Goal: Information Seeking & Learning: Check status

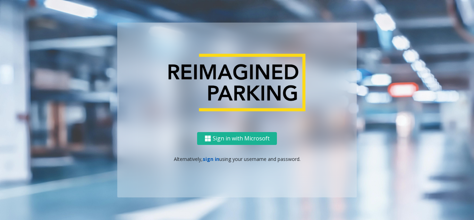
click at [209, 160] on link "sign in" at bounding box center [211, 158] width 17 height 7
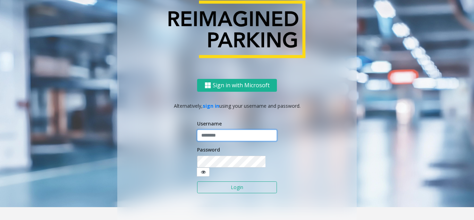
type input "**********"
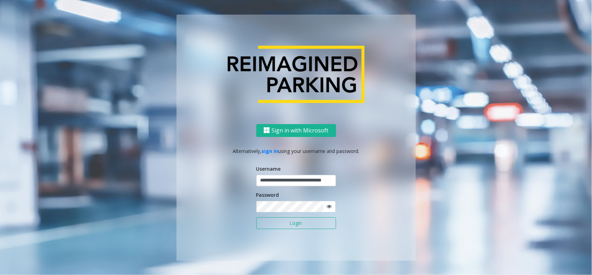
click at [268, 208] on button "Login" at bounding box center [296, 223] width 80 height 12
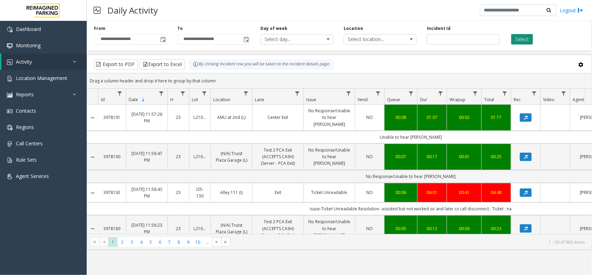
click at [474, 40] on button "Select" at bounding box center [523, 39] width 22 height 10
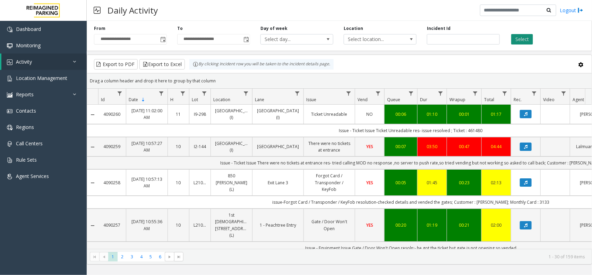
click at [474, 40] on button "Select" at bounding box center [523, 39] width 22 height 10
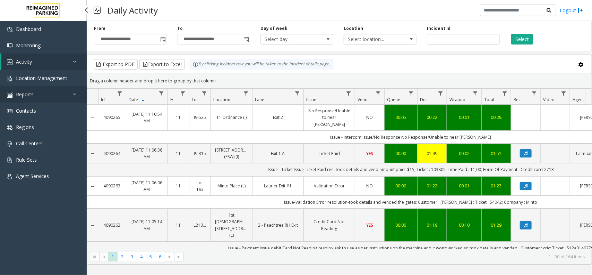
click at [39, 96] on link "Reports" at bounding box center [43, 94] width 87 height 16
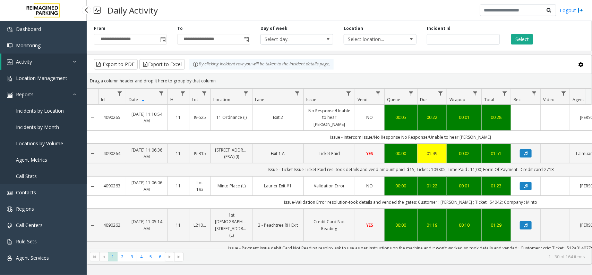
drag, startPoint x: 41, startPoint y: 83, endPoint x: 46, endPoint y: 86, distance: 6.1
click at [40, 83] on link "Location Management" at bounding box center [43, 78] width 87 height 16
click at [44, 79] on span "Location Management" at bounding box center [41, 78] width 51 height 7
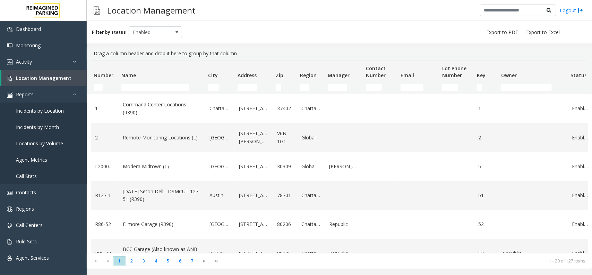
click at [129, 83] on td "Name Filter" at bounding box center [162, 87] width 87 height 12
click at [138, 87] on input "Name Filter" at bounding box center [155, 87] width 68 height 7
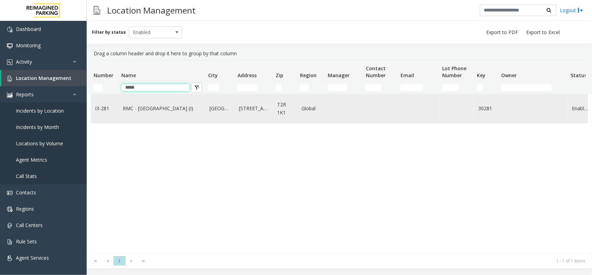
type input "*****"
click at [193, 111] on link "RMC - [GEOGRAPHIC_DATA] (I)" at bounding box center [162, 108] width 78 height 8
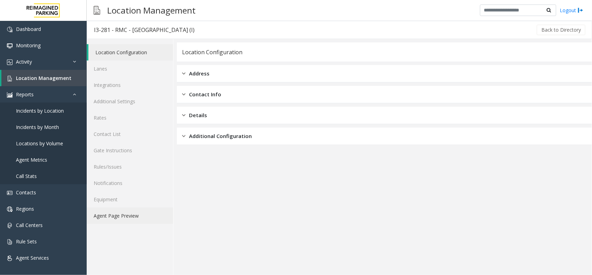
click at [127, 208] on link "Agent Page Preview" at bounding box center [130, 215] width 86 height 16
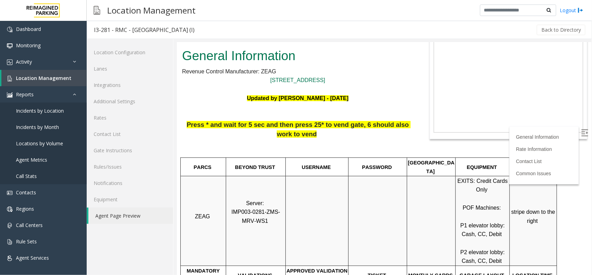
scroll to position [130, 0]
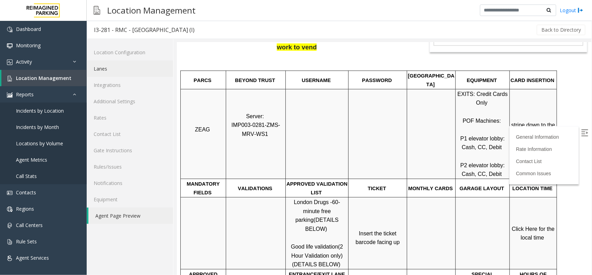
click at [101, 69] on link "Lanes" at bounding box center [130, 68] width 86 height 16
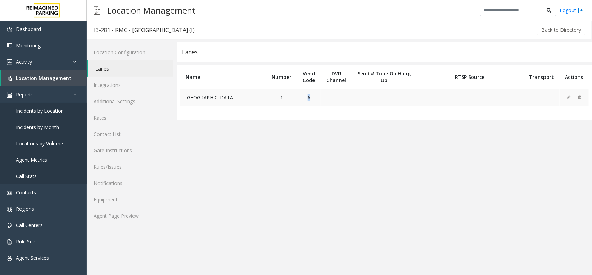
click at [339, 99] on tr "[GEOGRAPHIC_DATA] 1 6" at bounding box center [384, 96] width 408 height 17
click at [130, 208] on link "Agent Page Preview" at bounding box center [130, 215] width 86 height 16
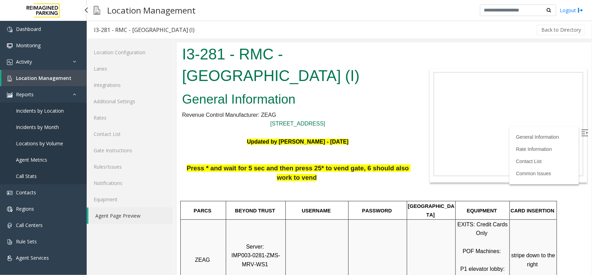
click at [63, 72] on link "Location Management" at bounding box center [43, 78] width 85 height 16
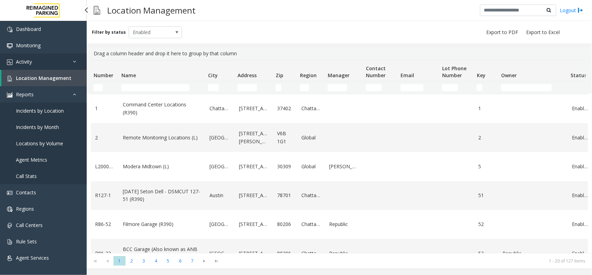
click at [27, 61] on span "Activity" at bounding box center [24, 61] width 16 height 7
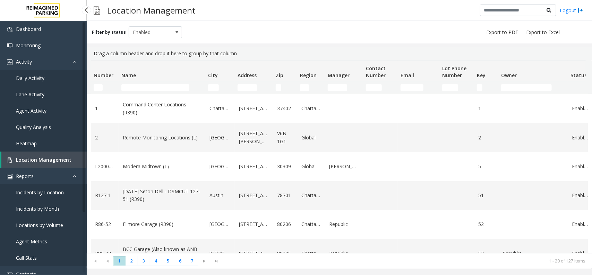
click at [33, 79] on span "Daily Activity" at bounding box center [30, 78] width 28 height 7
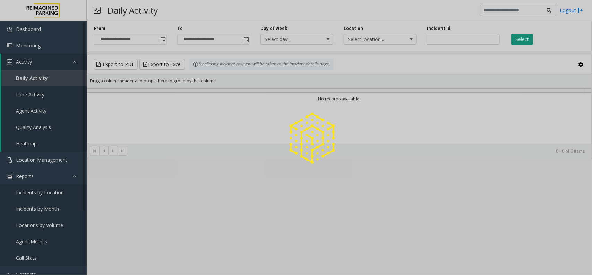
click at [37, 176] on div at bounding box center [296, 137] width 592 height 275
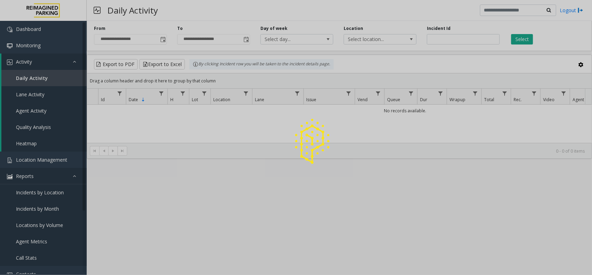
click at [69, 175] on link "Reports" at bounding box center [43, 176] width 87 height 16
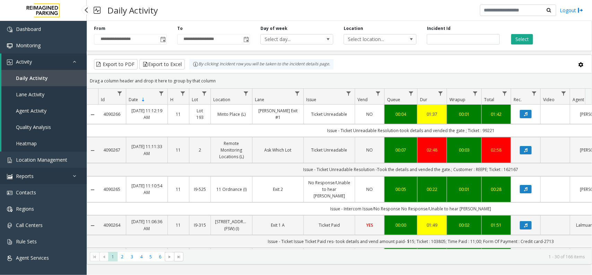
click at [76, 175] on icon at bounding box center [76, 175] width 7 height 5
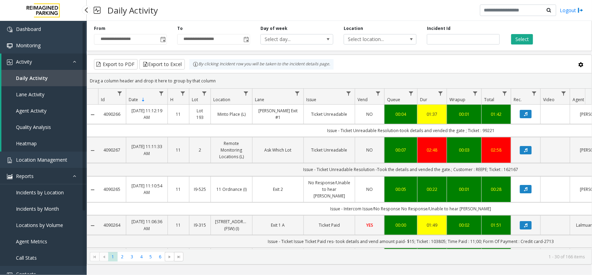
click at [77, 174] on icon at bounding box center [76, 175] width 7 height 5
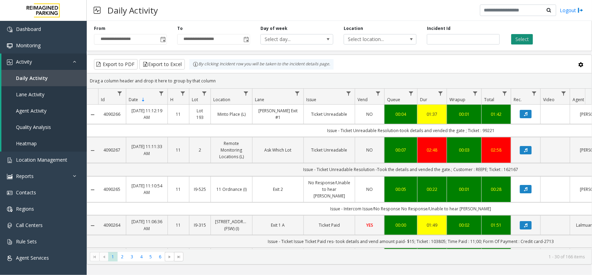
click at [474, 37] on button "Select" at bounding box center [523, 39] width 22 height 10
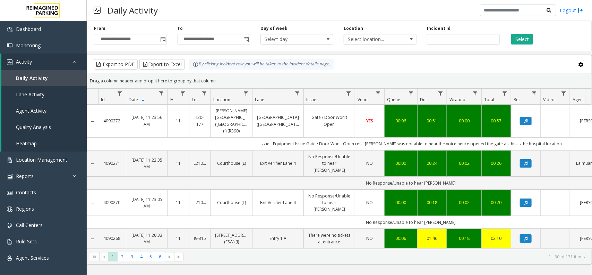
click at [474, 47] on div "**********" at bounding box center [340, 34] width 506 height 33
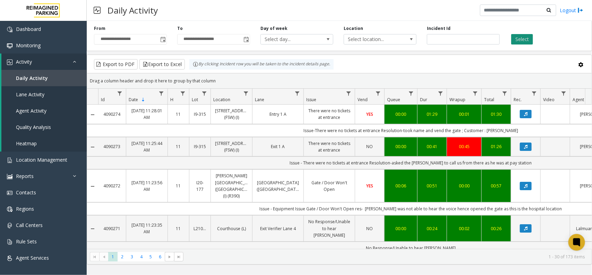
click at [474, 41] on button "Select" at bounding box center [523, 39] width 22 height 10
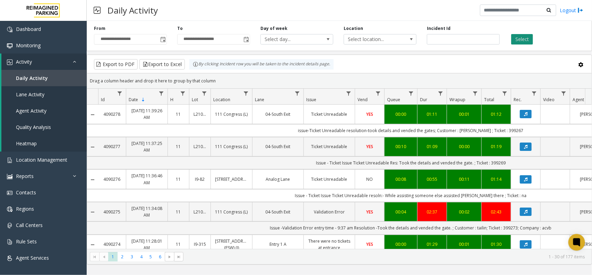
click at [474, 34] on button "Select" at bounding box center [523, 39] width 22 height 10
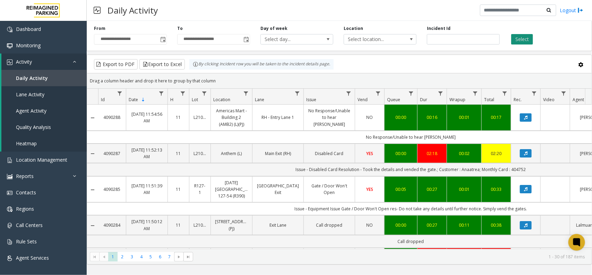
click at [474, 43] on button "Select" at bounding box center [523, 39] width 22 height 10
click at [324, 12] on div "Daily Activity Logout" at bounding box center [340, 10] width 506 height 21
click at [474, 35] on div "Select" at bounding box center [546, 34] width 83 height 19
click at [474, 37] on button "Select" at bounding box center [523, 39] width 22 height 10
drag, startPoint x: 189, startPoint y: -2, endPoint x: 233, endPoint y: -7, distance: 43.7
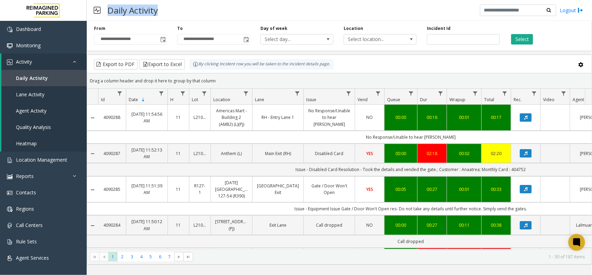
click at [233, 0] on html "**********" at bounding box center [296, 137] width 592 height 275
click at [474, 38] on button "Select" at bounding box center [523, 39] width 22 height 10
click at [55, 153] on link "Location Management" at bounding box center [43, 159] width 87 height 16
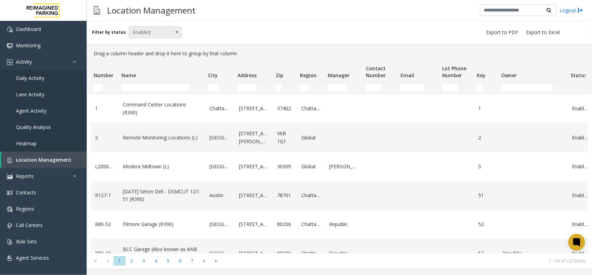
click at [166, 31] on span "Enabled" at bounding box center [150, 32] width 42 height 11
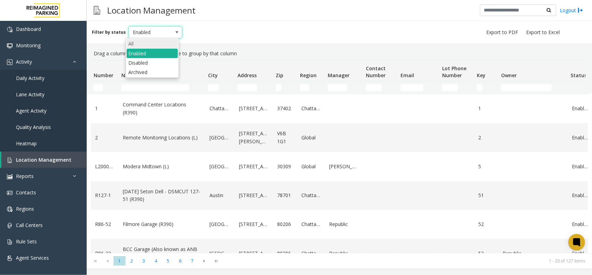
click at [162, 48] on li "All" at bounding box center [152, 43] width 51 height 9
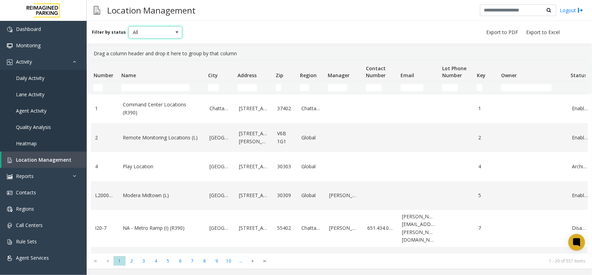
click at [160, 28] on span "All" at bounding box center [150, 32] width 42 height 11
click at [316, 38] on div "Filter by status All" at bounding box center [340, 32] width 506 height 23
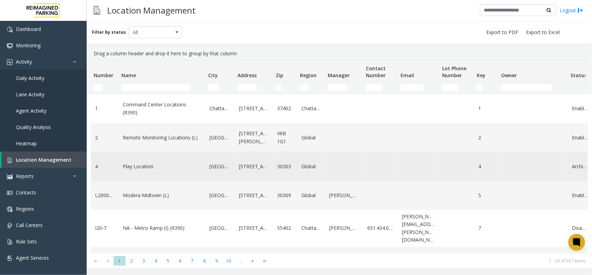
click at [155, 170] on link "Play Location" at bounding box center [162, 166] width 78 height 8
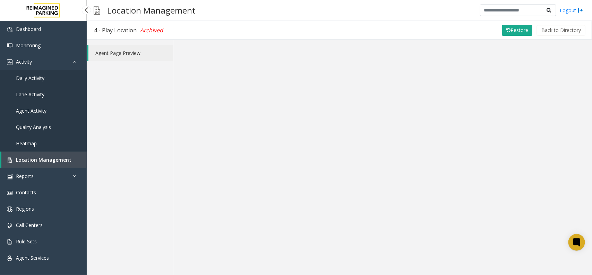
click at [35, 158] on span "Location Management" at bounding box center [44, 159] width 56 height 7
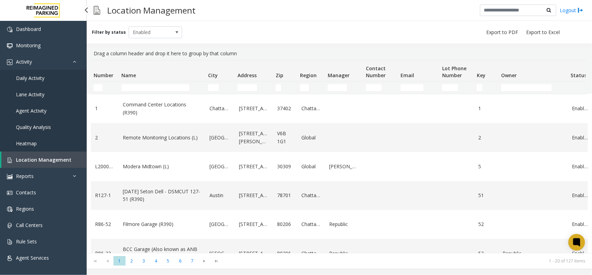
click at [38, 81] on link "Daily Activity" at bounding box center [43, 78] width 87 height 16
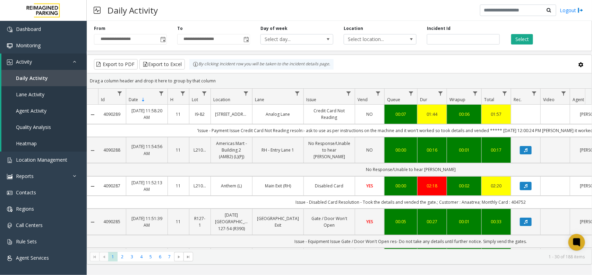
click at [474, 32] on div "Select" at bounding box center [546, 34] width 83 height 19
click at [474, 35] on button "Select" at bounding box center [523, 39] width 22 height 10
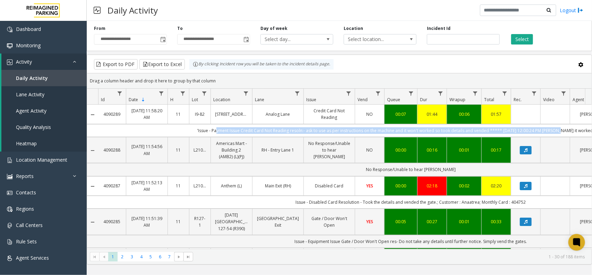
drag, startPoint x: 552, startPoint y: 131, endPoint x: 185, endPoint y: 120, distance: 367.7
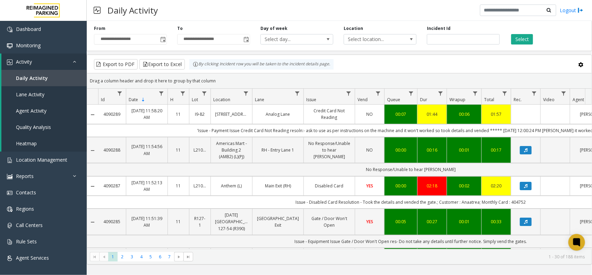
click at [182, 2] on div "Daily Activity Logout" at bounding box center [340, 10] width 506 height 21
drag, startPoint x: 109, startPoint y: 9, endPoint x: 184, endPoint y: 8, distance: 74.6
click at [167, 9] on div "Daily Activity Logout" at bounding box center [340, 10] width 506 height 21
click at [265, 10] on div "Daily Activity Logout" at bounding box center [340, 10] width 506 height 21
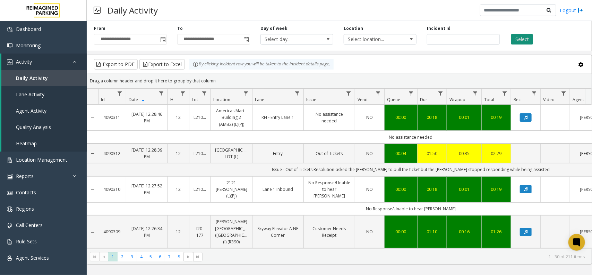
click at [474, 40] on button "Select" at bounding box center [523, 39] width 22 height 10
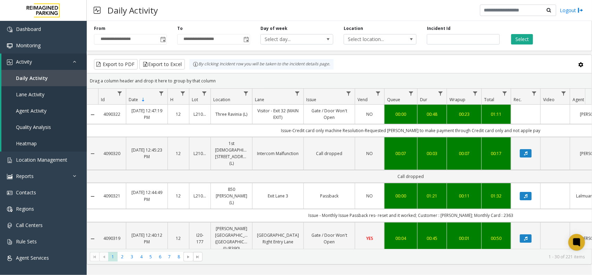
click at [474, 33] on div "Select" at bounding box center [546, 34] width 83 height 19
click at [474, 34] on div "Select" at bounding box center [546, 34] width 83 height 19
click at [474, 35] on button "Select" at bounding box center [523, 39] width 22 height 10
click at [474, 33] on div "**********" at bounding box center [340, 34] width 506 height 33
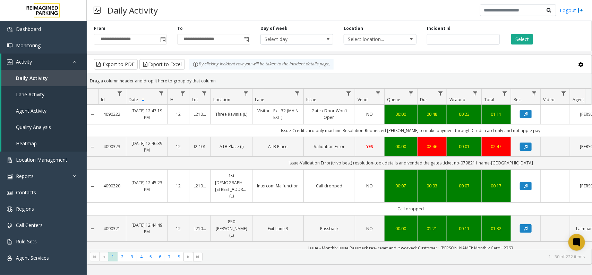
click at [474, 34] on div "Select" at bounding box center [546, 34] width 83 height 19
click at [474, 37] on button "Select" at bounding box center [523, 39] width 22 height 10
